Goal: Task Accomplishment & Management: Use online tool/utility

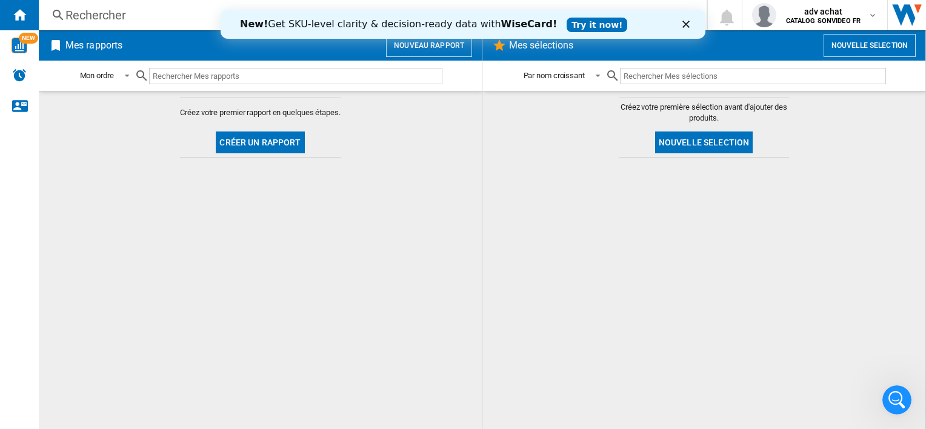
click at [288, 145] on button "Créer un rapport" at bounding box center [260, 143] width 89 height 22
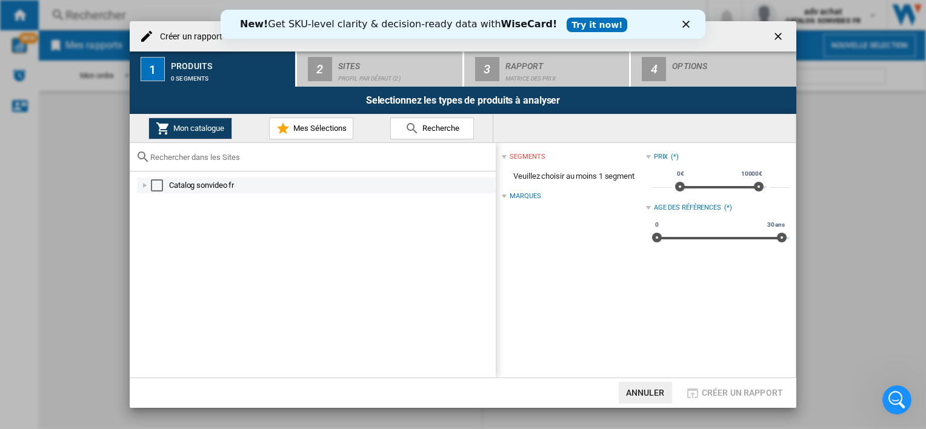
click at [153, 189] on div "Select" at bounding box center [157, 185] width 12 height 12
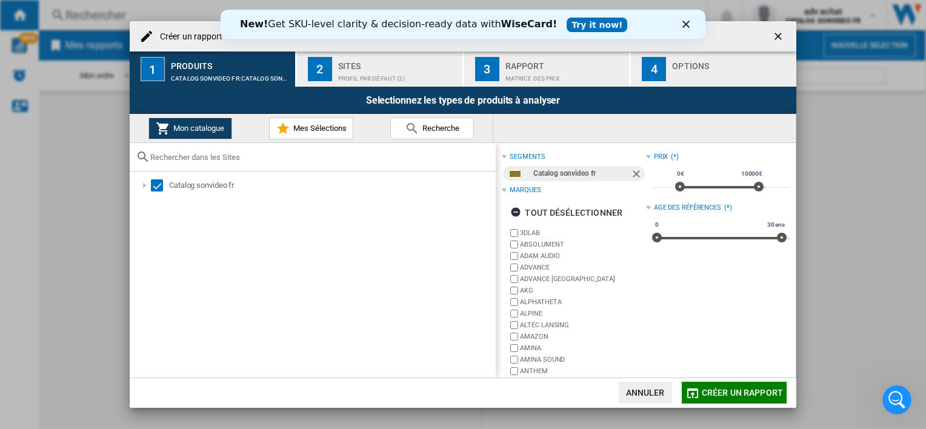
click at [750, 394] on span "Créer un rapport" at bounding box center [742, 393] width 81 height 10
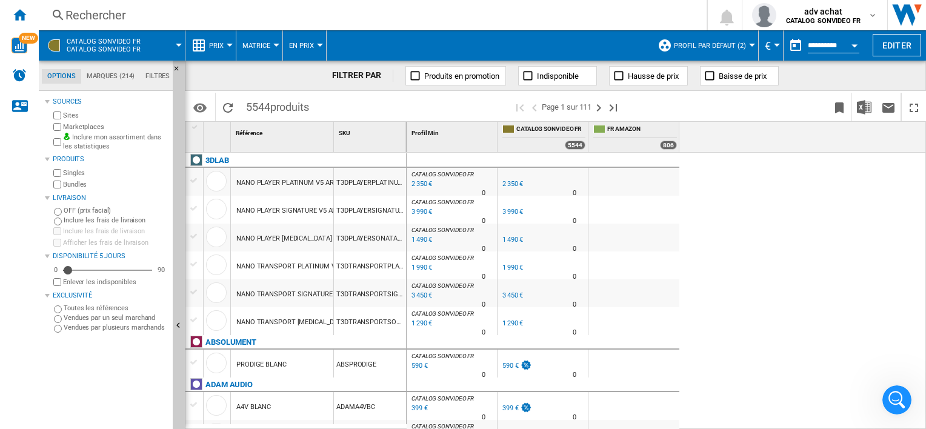
click at [227, 44] on div at bounding box center [230, 45] width 6 height 3
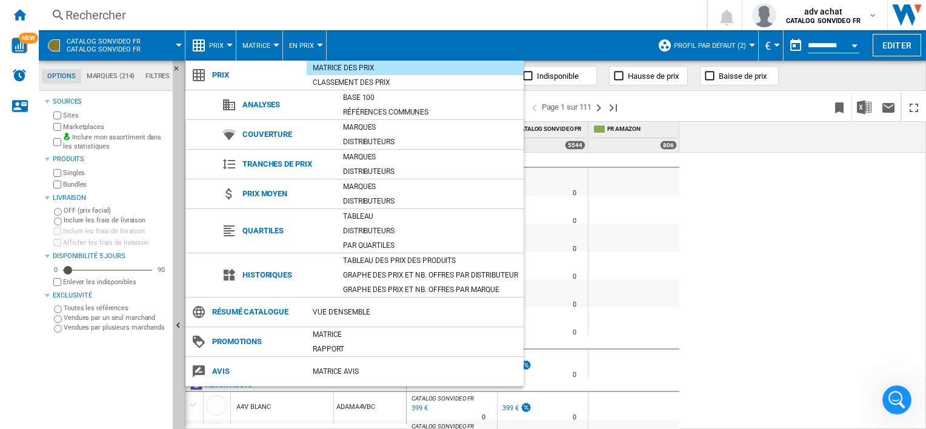
click at [313, 104] on span "Analyses" at bounding box center [286, 104] width 101 height 17
click at [261, 105] on span "Analyses" at bounding box center [286, 104] width 101 height 17
click at [359, 102] on div "Base 100" at bounding box center [430, 98] width 187 height 12
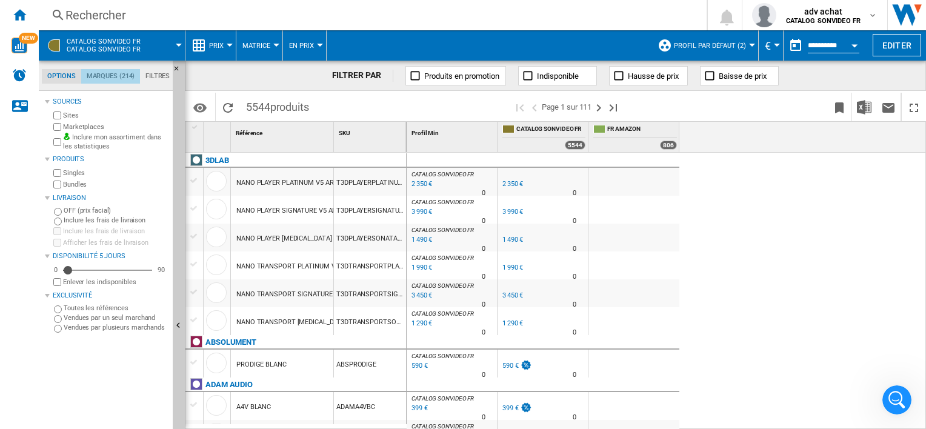
click at [121, 74] on md-tab-item "Marques (214)" at bounding box center [110, 76] width 59 height 15
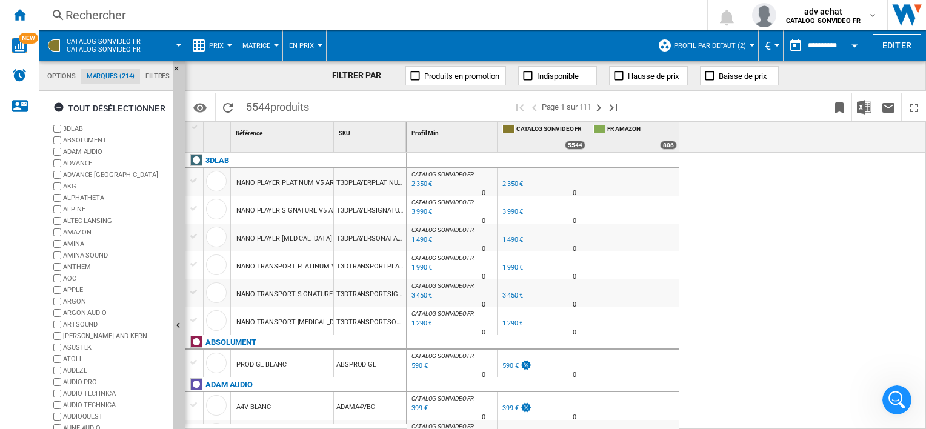
click at [121, 74] on md-tab-item "Marques (214)" at bounding box center [110, 76] width 59 height 15
click at [59, 104] on ng-md-icon "button" at bounding box center [60, 109] width 15 height 15
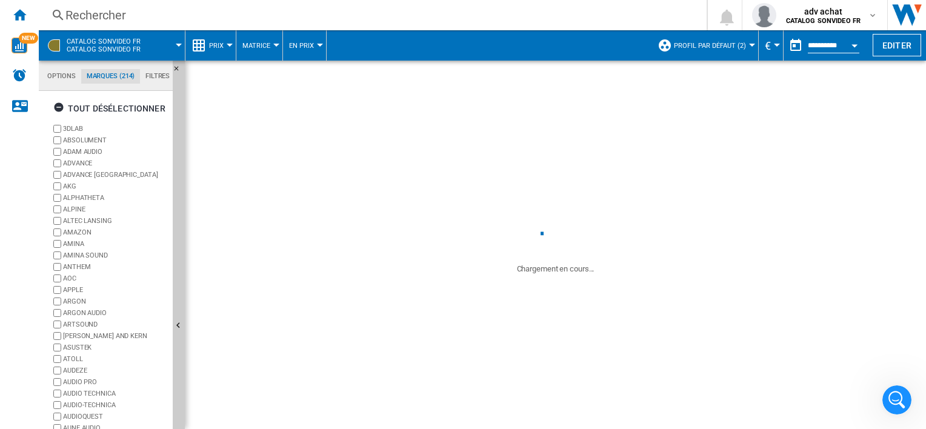
click at [227, 44] on div at bounding box center [230, 45] width 6 height 3
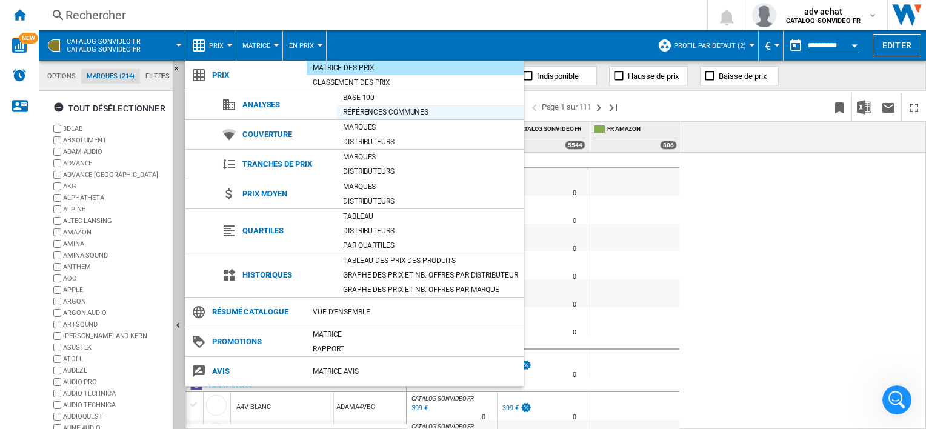
click at [363, 109] on div "Références communes" at bounding box center [430, 112] width 187 height 12
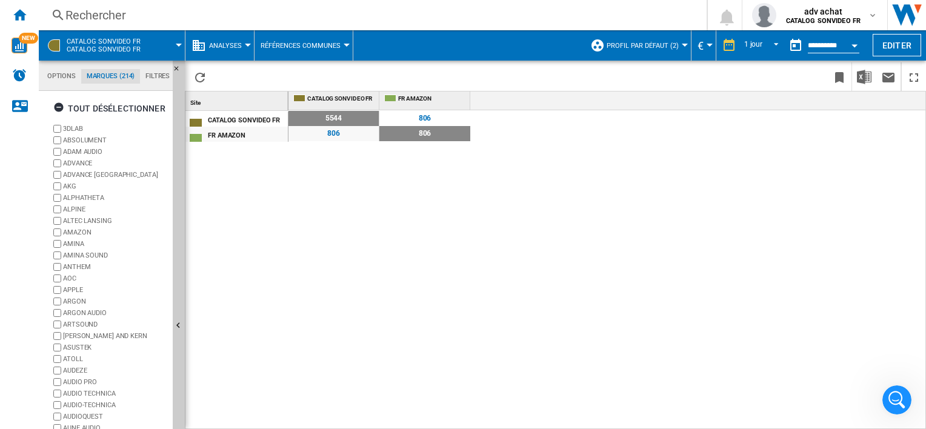
click at [685, 45] on div at bounding box center [685, 45] width 6 height 3
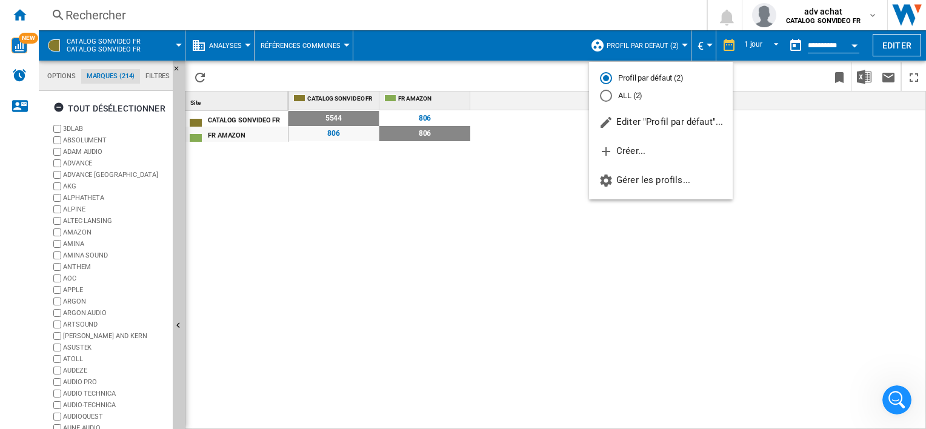
click at [685, 45] on md-backdrop at bounding box center [463, 214] width 926 height 429
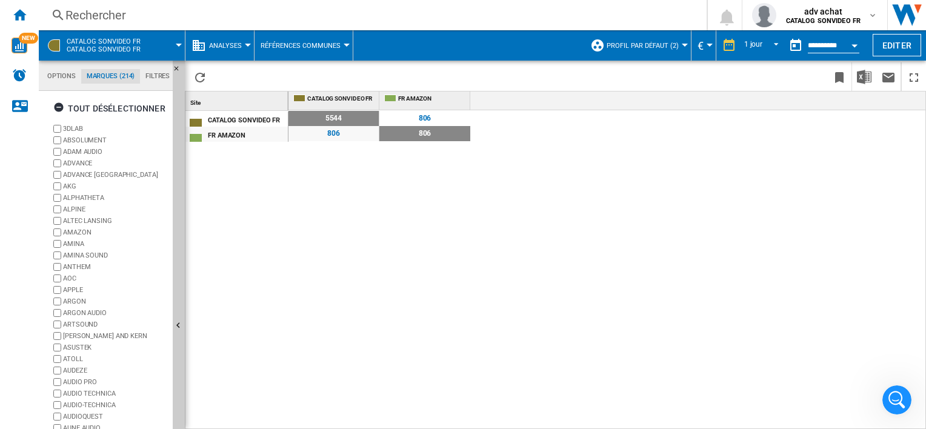
click at [685, 45] on div at bounding box center [685, 45] width 6 height 3
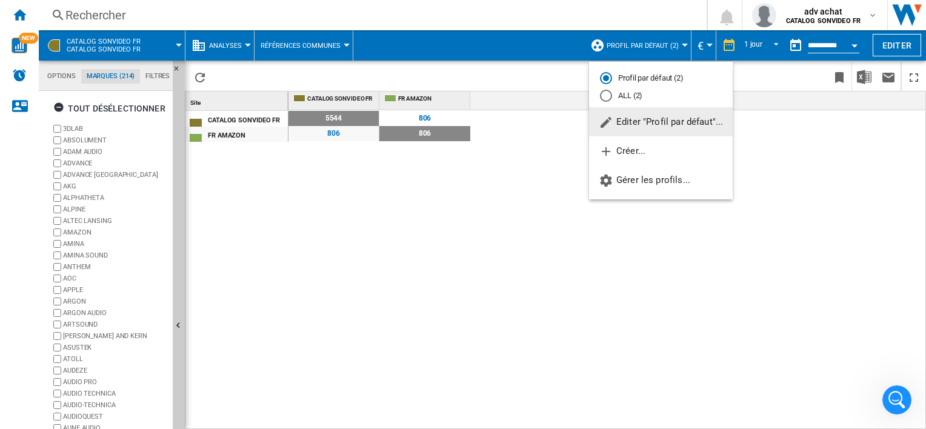
drag, startPoint x: 605, startPoint y: 95, endPoint x: 592, endPoint y: 129, distance: 36.5
click at [605, 95] on div "ALL (2)" at bounding box center [606, 96] width 12 height 12
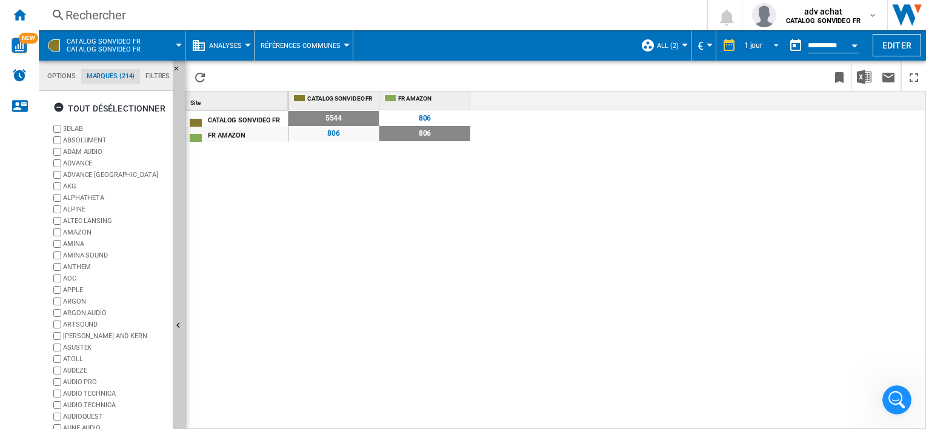
click at [777, 42] on span "REPORTS.WIZARD.STEPS.REPORT.STEPS.REPORT_OPTIONS.PERIOD: 1 jour" at bounding box center [773, 44] width 15 height 11
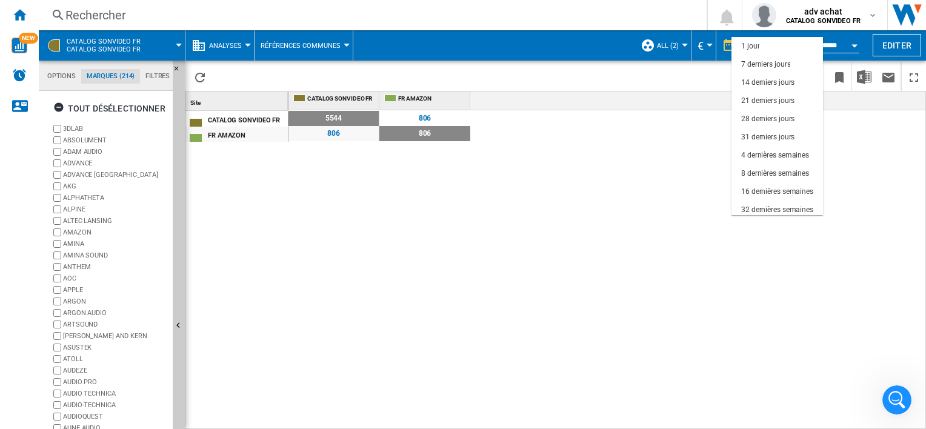
click at [777, 42] on md-option "1 jour" at bounding box center [778, 46] width 92 height 18
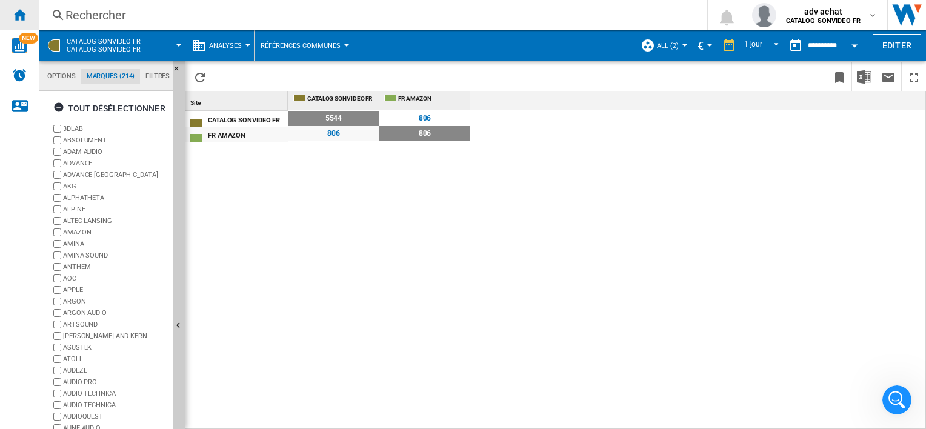
click at [21, 20] on ng-md-icon "Accueil" at bounding box center [19, 14] width 15 height 15
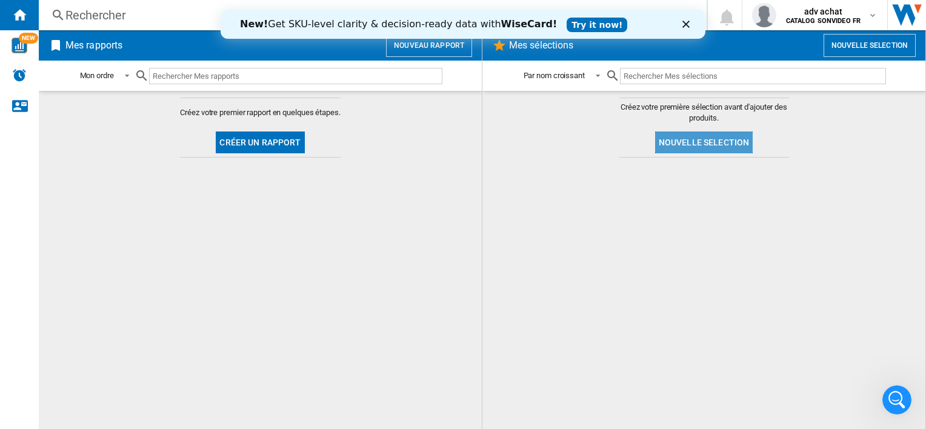
click at [705, 143] on button "Nouvelle selection" at bounding box center [704, 143] width 98 height 22
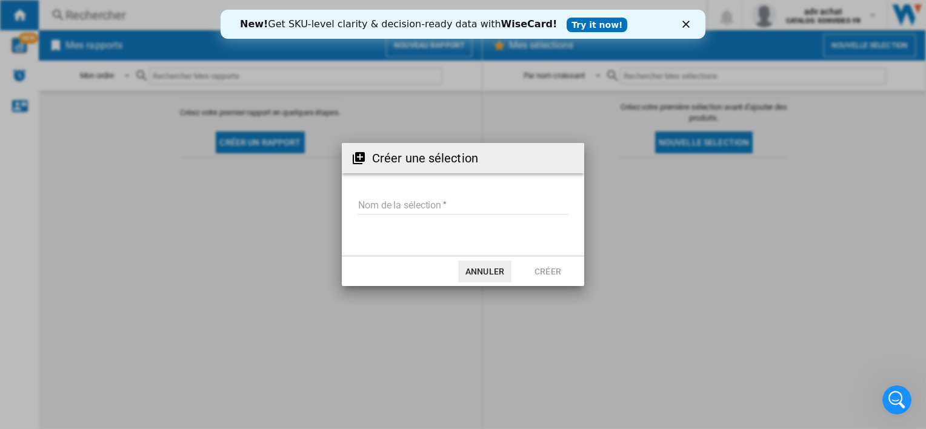
click at [474, 276] on button "Annuler" at bounding box center [484, 272] width 53 height 22
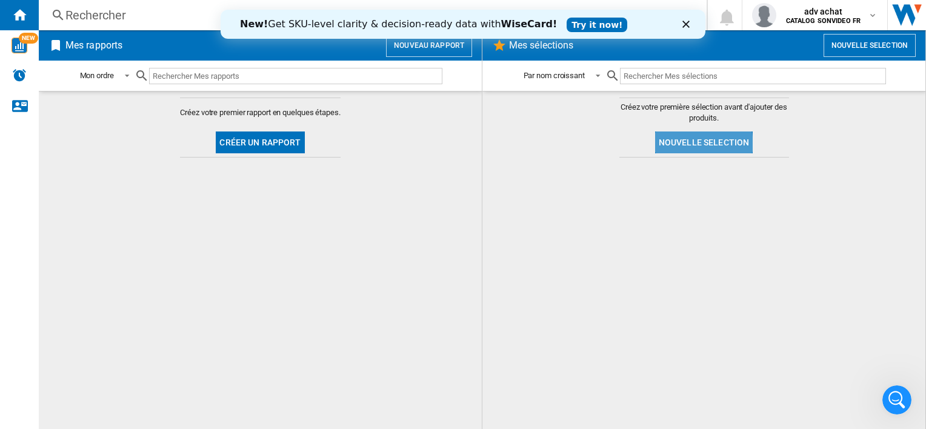
click at [701, 143] on button "Nouvelle selection" at bounding box center [704, 143] width 98 height 22
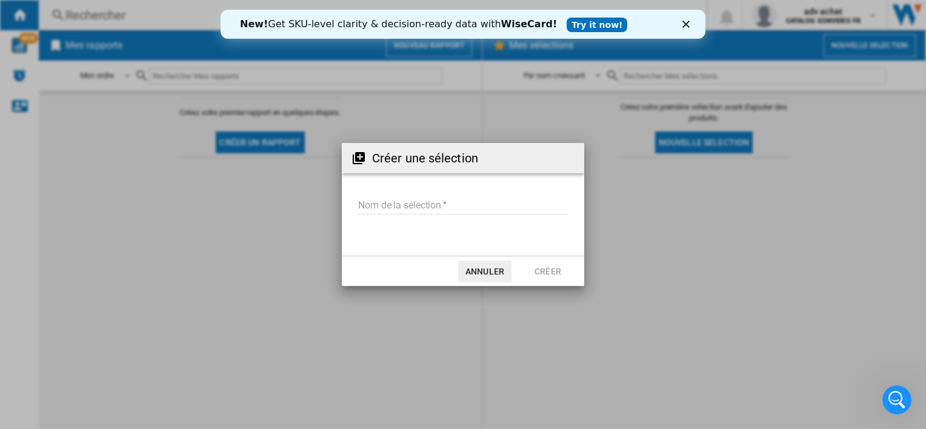
click at [432, 209] on input "Nom de la sélection" at bounding box center [463, 205] width 211 height 18
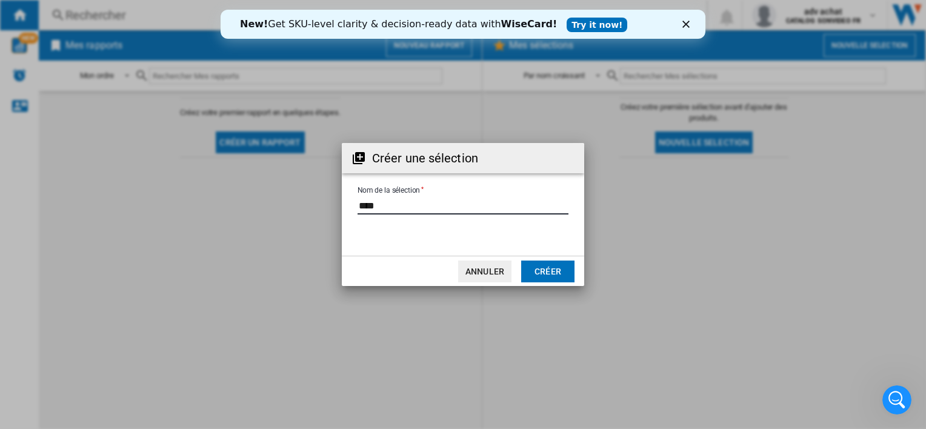
type input "****"
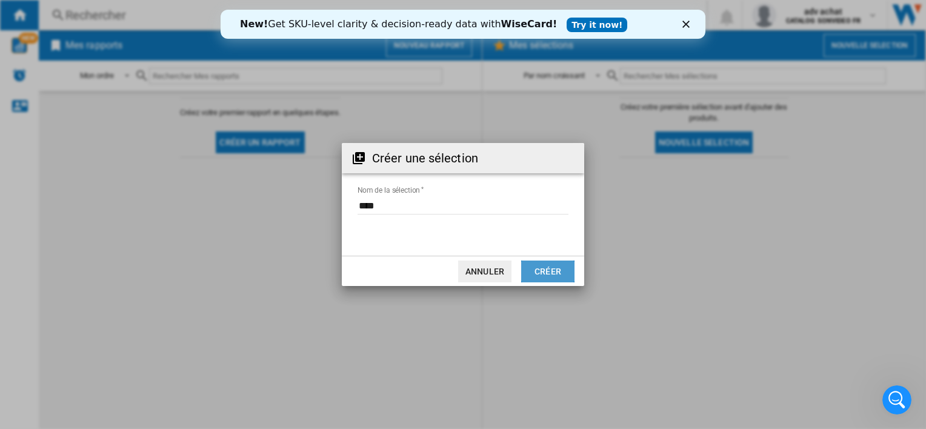
click at [551, 269] on button "Créer" at bounding box center [547, 272] width 53 height 22
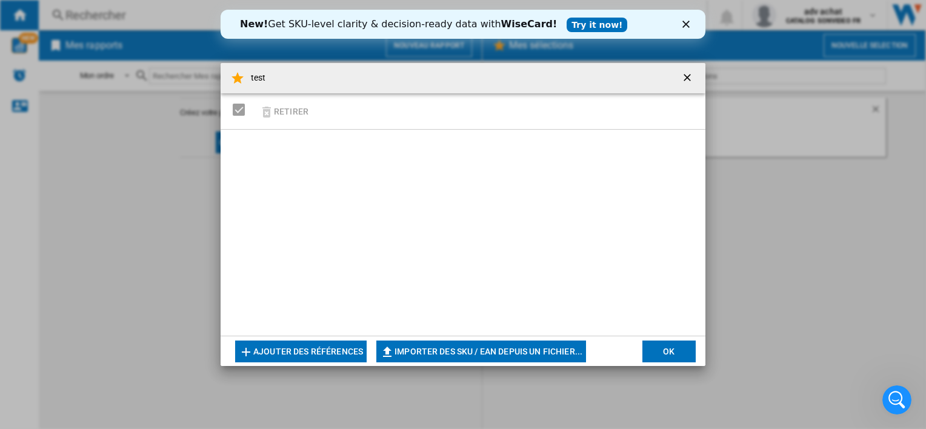
click at [332, 349] on button "Ajouter des références" at bounding box center [301, 352] width 132 height 22
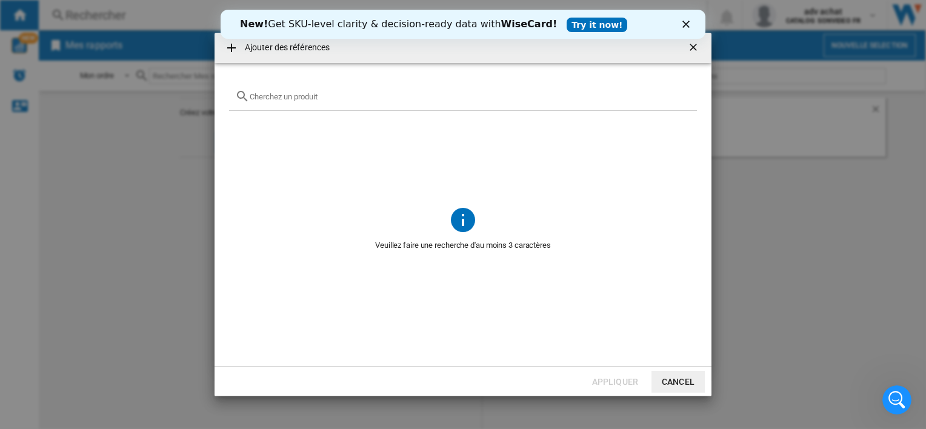
click at [685, 22] on polygon "Fermer" at bounding box center [686, 24] width 7 height 7
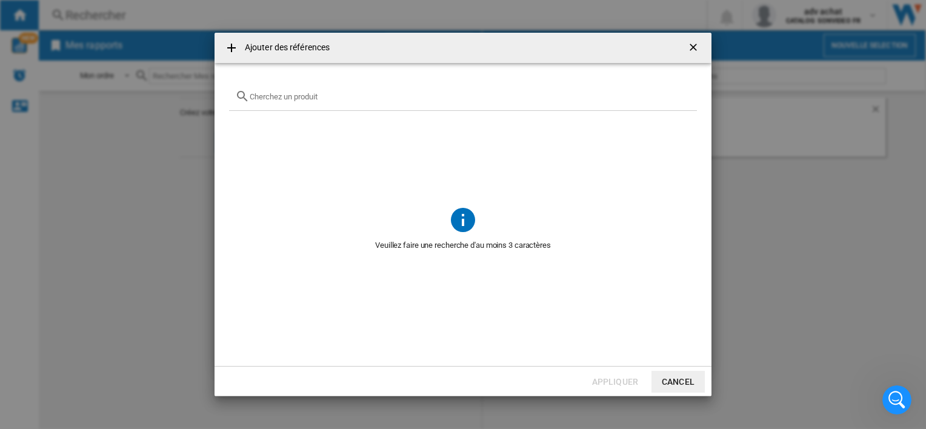
click at [696, 44] on ng-md-icon "getI18NText('BUTTONS.CLOSE_DIALOG')" at bounding box center [695, 48] width 15 height 15
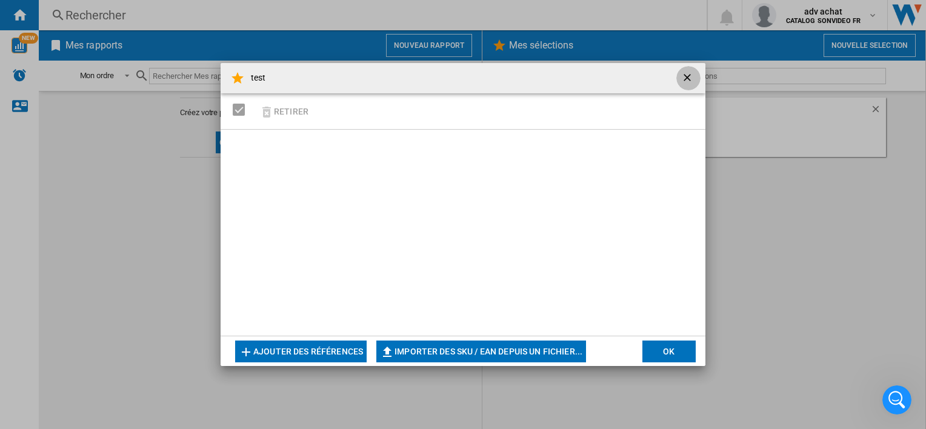
click at [685, 75] on ng-md-icon "getI18NText('BUTTONS.CLOSE_DIALOG')" at bounding box center [688, 79] width 15 height 15
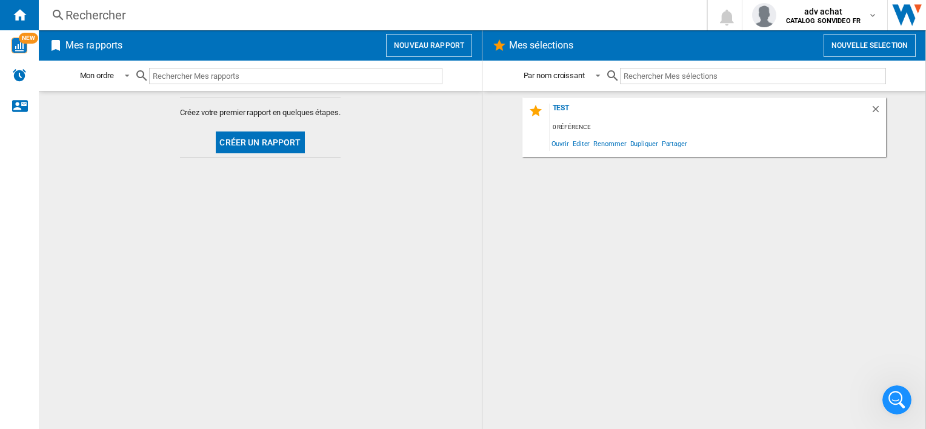
click at [240, 141] on button "Créer un rapport" at bounding box center [260, 143] width 89 height 22
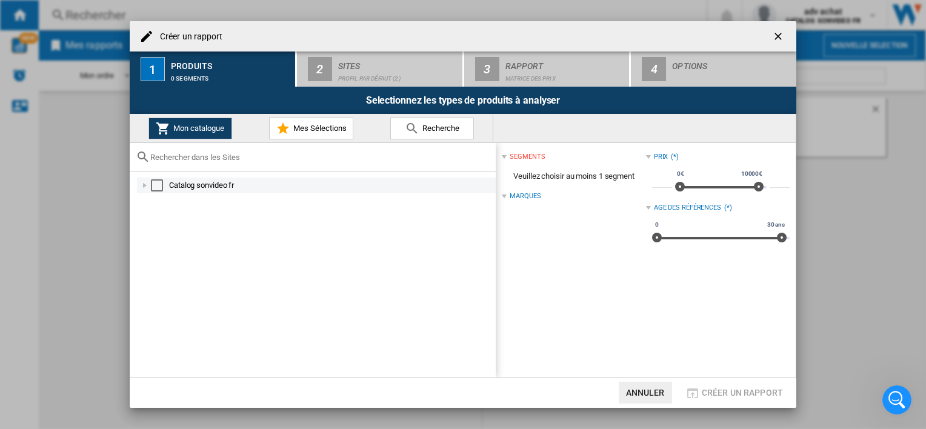
click at [153, 182] on div "Select" at bounding box center [157, 185] width 12 height 12
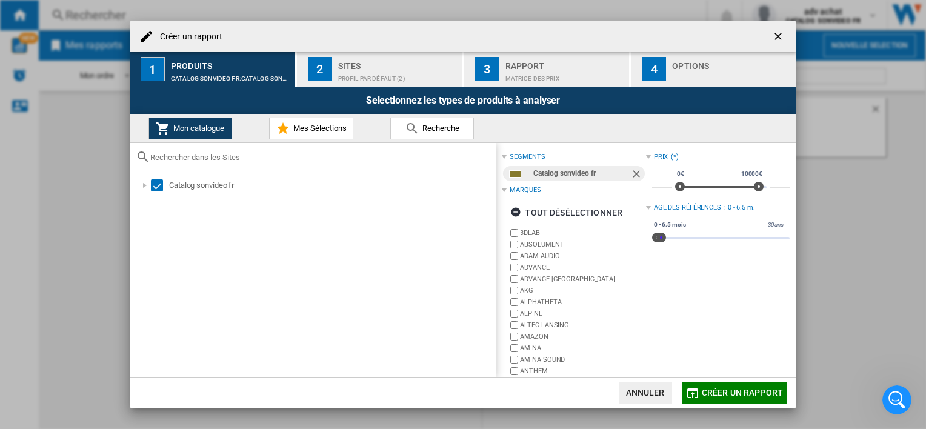
drag, startPoint x: 779, startPoint y: 235, endPoint x: 658, endPoint y: 235, distance: 120.7
click at [658, 235] on span "Créer un ..." at bounding box center [662, 238] width 10 height 10
click at [692, 387] on md-icon "Créer un ..." at bounding box center [693, 393] width 15 height 15
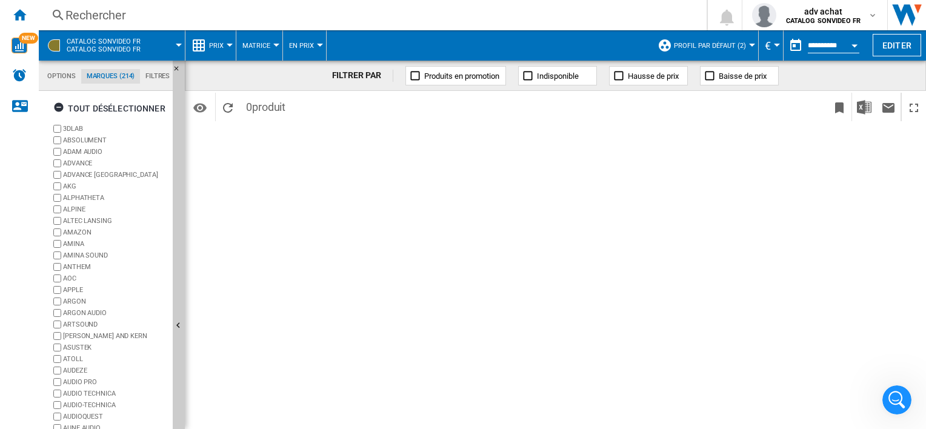
click at [154, 78] on md-tab-item "Filtres" at bounding box center [157, 76] width 35 height 15
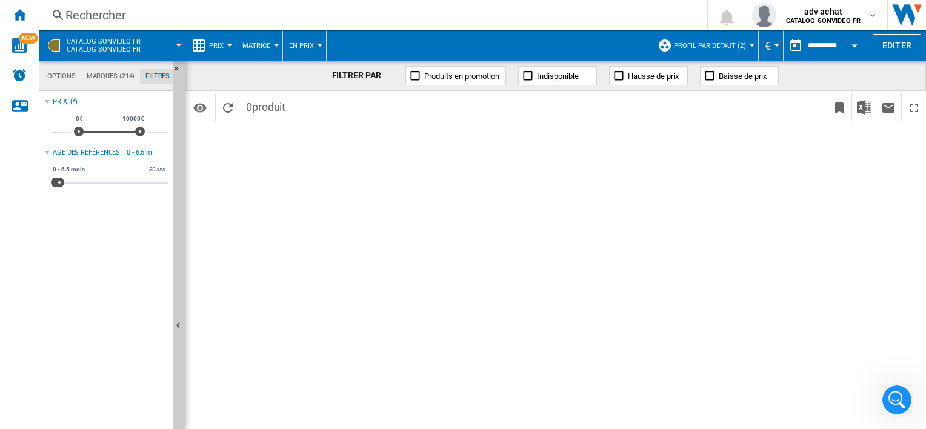
click at [115, 72] on md-tab-item "Marques (214)" at bounding box center [110, 76] width 59 height 15
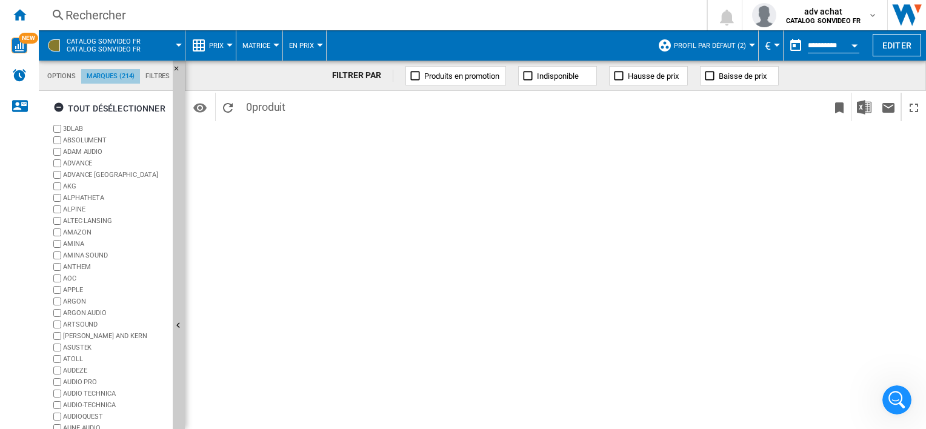
scroll to position [46, 0]
click at [271, 44] on button "Matrice" at bounding box center [260, 45] width 34 height 30
click at [271, 44] on md-backdrop at bounding box center [463, 214] width 926 height 429
click at [749, 41] on button "Profil par défaut (2)" at bounding box center [713, 45] width 78 height 30
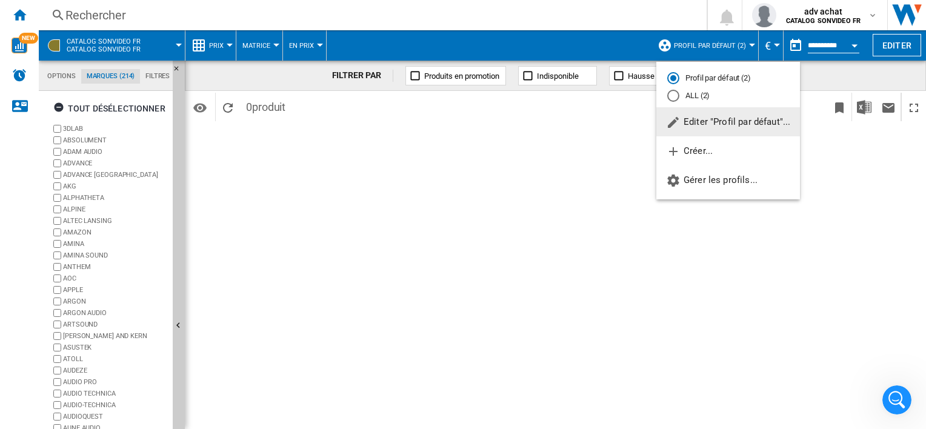
click at [749, 41] on md-backdrop at bounding box center [463, 214] width 926 height 429
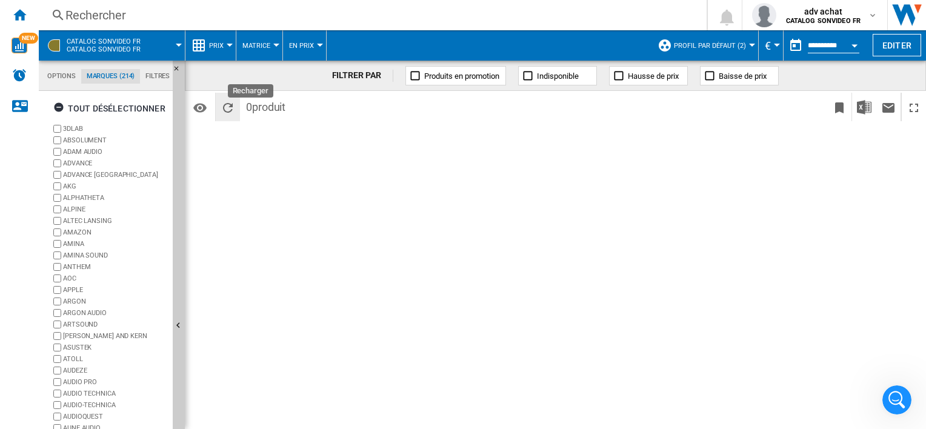
click at [231, 107] on ng-md-icon "Recharger" at bounding box center [228, 108] width 15 height 15
click at [90, 109] on div "tout désélectionner" at bounding box center [109, 109] width 112 height 22
click at [90, 109] on div "tout sélectionner" at bounding box center [103, 109] width 101 height 22
click at [66, 80] on md-tab-item "Options" at bounding box center [61, 76] width 39 height 15
click at [62, 72] on md-tab-item "Options" at bounding box center [61, 76] width 39 height 15
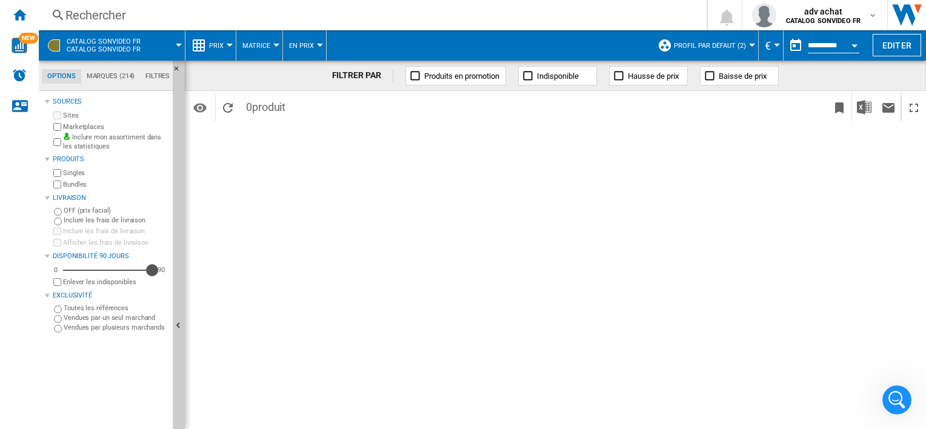
drag, startPoint x: 67, startPoint y: 273, endPoint x: 158, endPoint y: 279, distance: 90.5
click at [158, 279] on div "0 90 90 Enlever les indisponibles" at bounding box center [109, 276] width 117 height 24
click at [889, 398] on icon "Ouvrir le Messenger Intercom" at bounding box center [896, 399] width 20 height 20
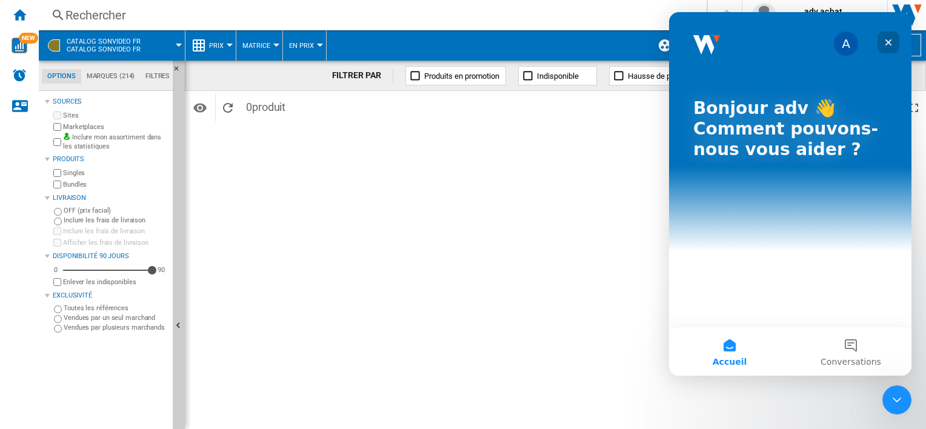
click at [892, 41] on icon "Fermer" at bounding box center [889, 43] width 10 height 10
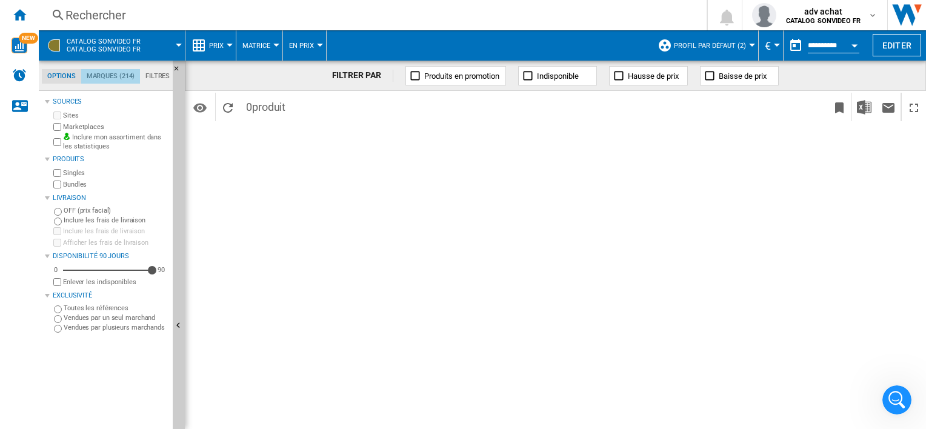
click at [110, 75] on md-tab-item "Marques (214)" at bounding box center [110, 76] width 59 height 15
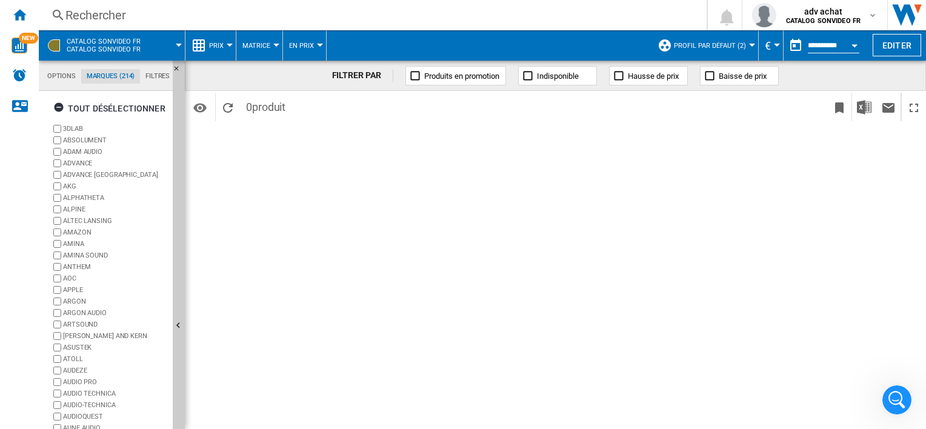
click at [159, 77] on md-tab-item "Filtres" at bounding box center [157, 76] width 35 height 15
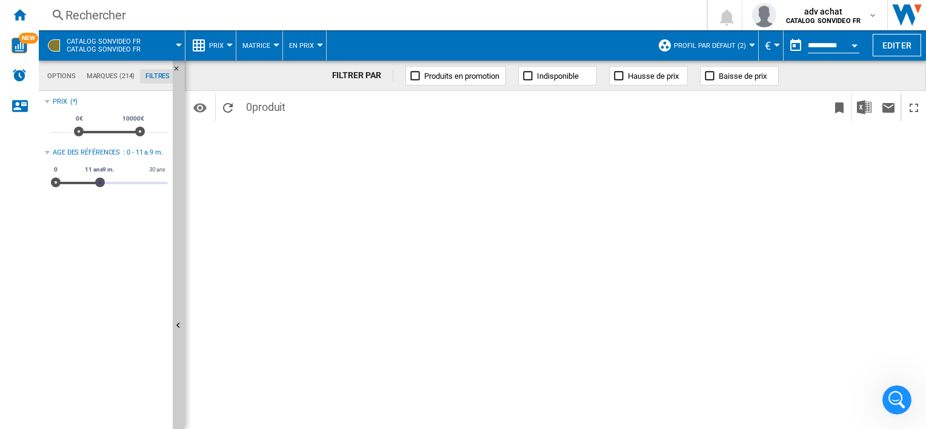
drag, startPoint x: 58, startPoint y: 182, endPoint x: 101, endPoint y: 184, distance: 43.1
click at [101, 184] on span at bounding box center [100, 183] width 10 height 10
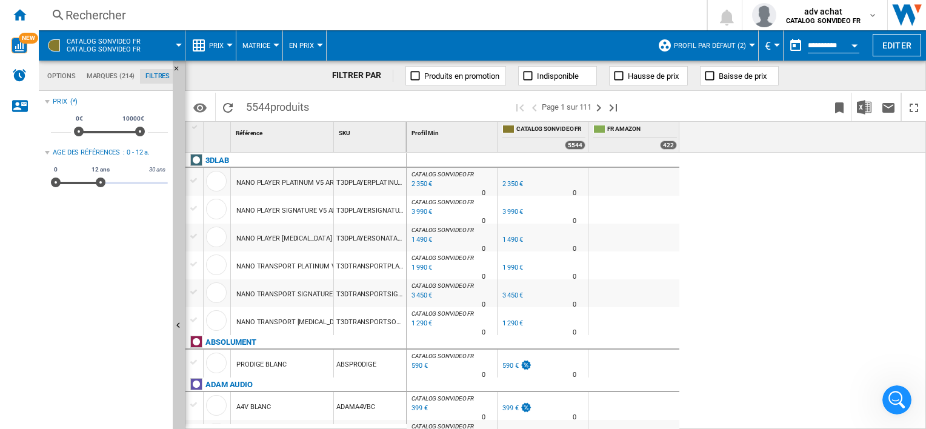
click at [749, 46] on div at bounding box center [752, 45] width 6 height 3
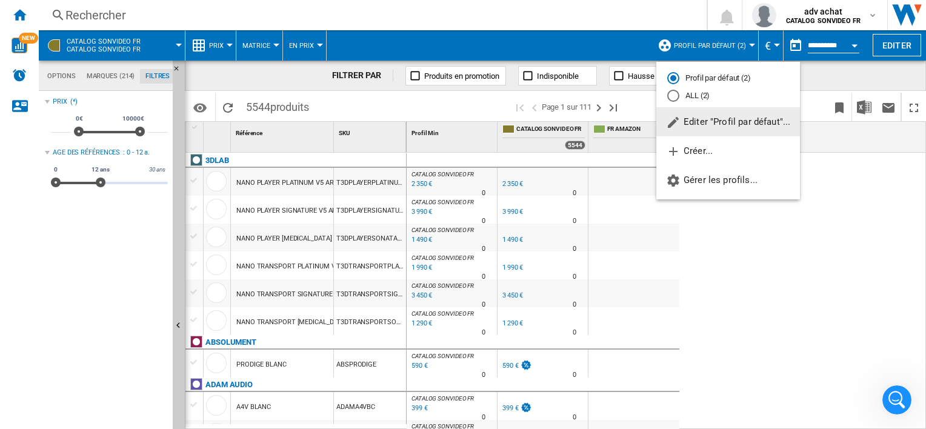
click at [748, 46] on md-backdrop at bounding box center [463, 214] width 926 height 429
